Goal: Information Seeking & Learning: Learn about a topic

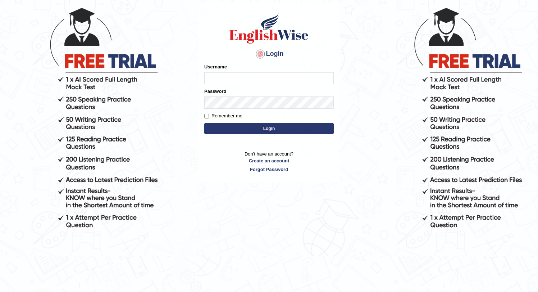
scroll to position [36, 0]
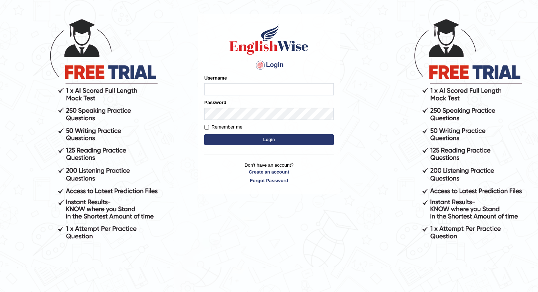
click at [270, 90] on input "Username" at bounding box center [269, 89] width 130 height 12
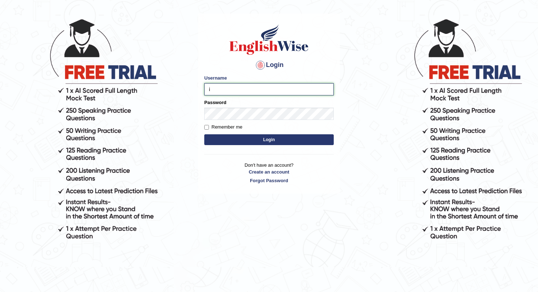
type input "Ilhami"
click at [208, 125] on input "Remember me" at bounding box center [206, 127] width 5 height 5
checkbox input "true"
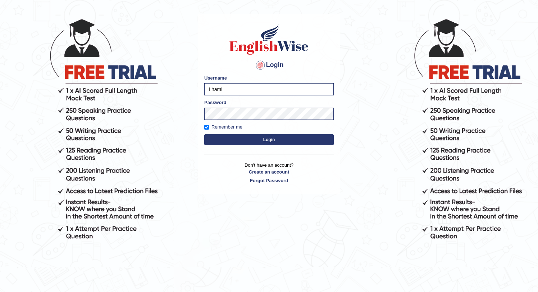
click at [257, 141] on button "Login" at bounding box center [269, 139] width 130 height 11
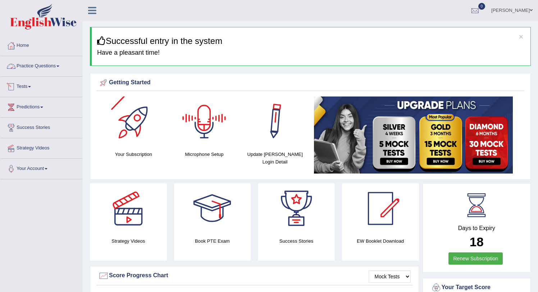
click at [57, 66] on link "Practice Questions" at bounding box center [41, 65] width 82 height 18
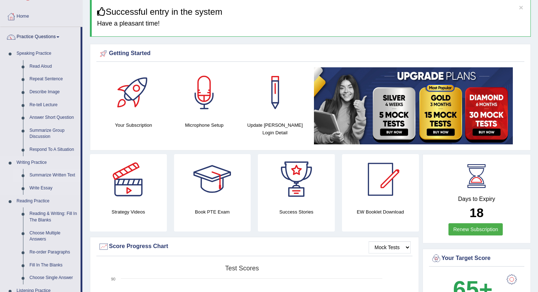
scroll to position [39, 0]
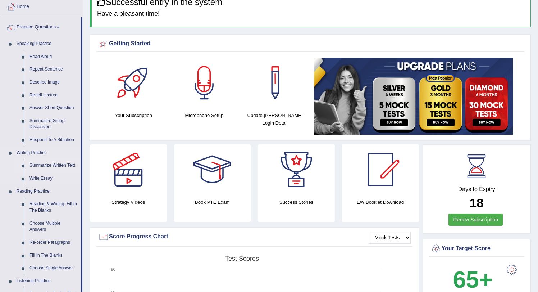
click at [47, 162] on link "Summarize Written Text" at bounding box center [53, 165] width 54 height 13
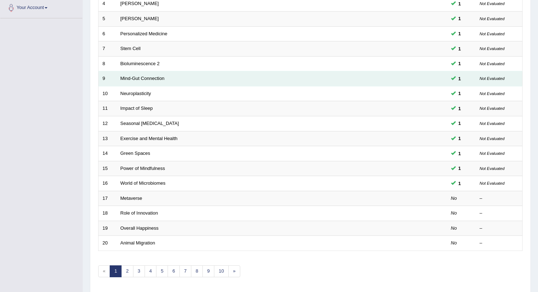
scroll to position [164, 0]
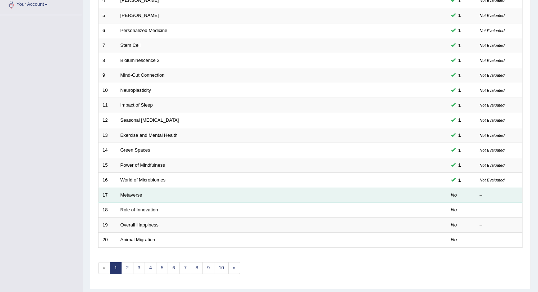
click at [132, 192] on link "Metaverse" at bounding box center [132, 194] width 22 height 5
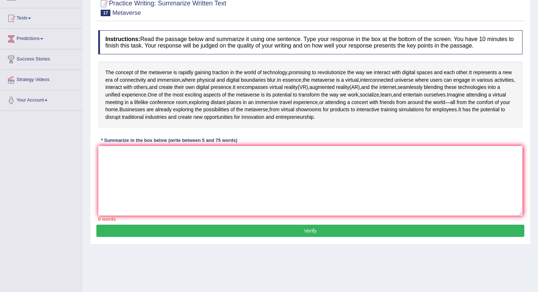
scroll to position [68, 0]
drag, startPoint x: 499, startPoint y: 99, endPoint x: 446, endPoint y: 101, distance: 52.2
click at [474, 102] on div "The concept of the metaverse is rapidly gaining traction in the world of techno…" at bounding box center [310, 95] width 424 height 66
click at [132, 176] on textarea at bounding box center [310, 181] width 424 height 70
drag, startPoint x: 123, startPoint y: 121, endPoint x: 173, endPoint y: 140, distance: 53.2
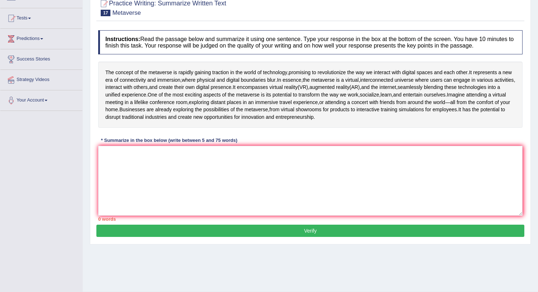
click at [173, 128] on div "The concept of the metaverse is rapidly gaining traction in the world of techno…" at bounding box center [310, 95] width 424 height 66
drag, startPoint x: 176, startPoint y: 132, endPoint x: 133, endPoint y: 122, distance: 43.6
click at [133, 122] on div "The concept of the metaverse is rapidly gaining traction in the world of techno…" at bounding box center [310, 95] width 424 height 66
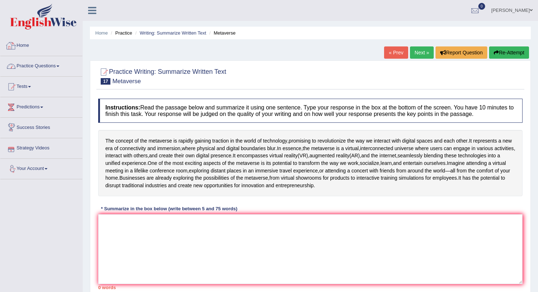
scroll to position [0, 0]
click at [60, 68] on link "Practice Questions" at bounding box center [41, 65] width 82 height 18
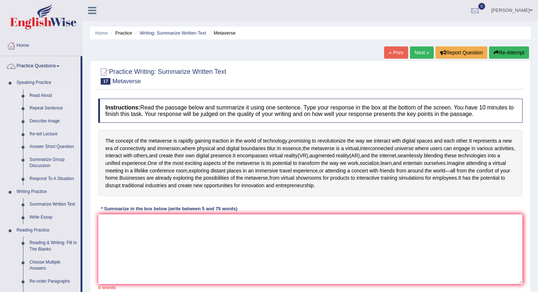
click at [45, 95] on link "Read Aloud" at bounding box center [53, 95] width 54 height 13
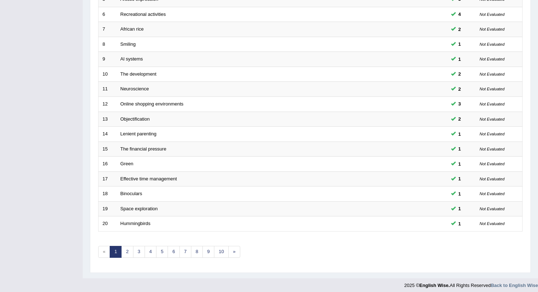
scroll to position [180, 0]
click at [148, 249] on link "4" at bounding box center [151, 252] width 12 height 12
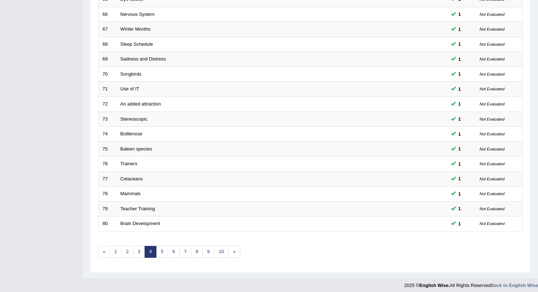
scroll to position [180, 0]
click at [161, 251] on link "5" at bounding box center [162, 252] width 12 height 12
click at [175, 250] on link "6" at bounding box center [174, 252] width 12 height 12
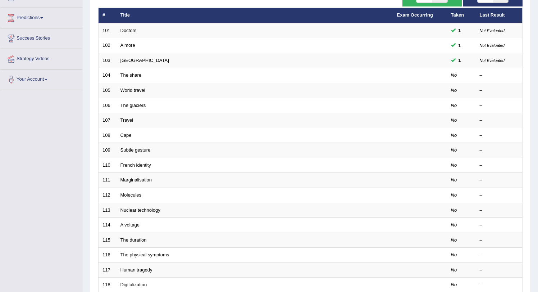
scroll to position [90, 0]
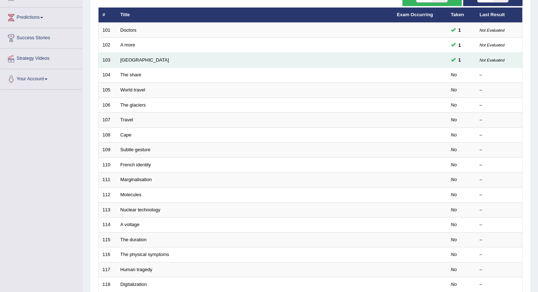
click at [130, 56] on td "Netherlands" at bounding box center [255, 60] width 277 height 15
click at [130, 60] on link "Netherlands" at bounding box center [145, 59] width 49 height 5
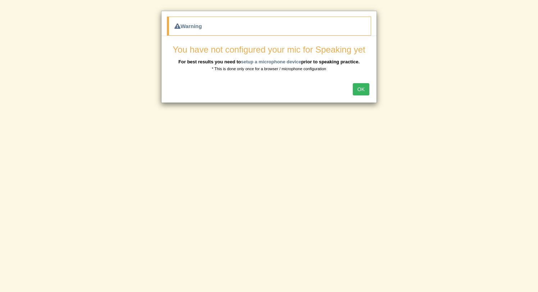
click at [368, 90] on button "OK" at bounding box center [361, 89] width 17 height 12
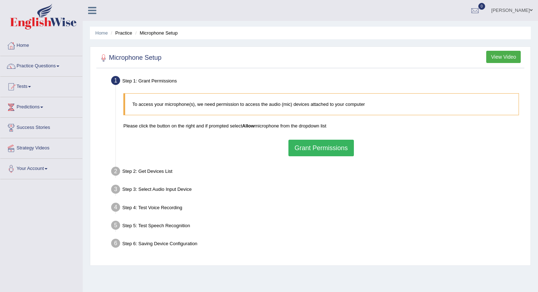
click at [314, 151] on button "Grant Permissions" at bounding box center [321, 148] width 65 height 17
